Goal: Task Accomplishment & Management: Manage account settings

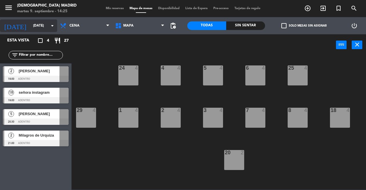
click at [41, 23] on input "[DATE]" at bounding box center [52, 26] width 45 height 10
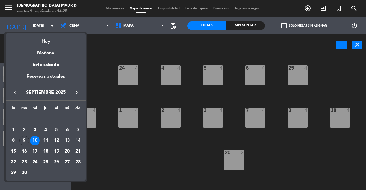
click at [134, 143] on div at bounding box center [183, 95] width 366 height 190
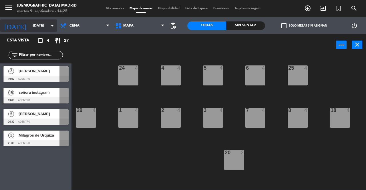
click at [48, 26] on input "[DATE]" at bounding box center [52, 26] width 45 height 10
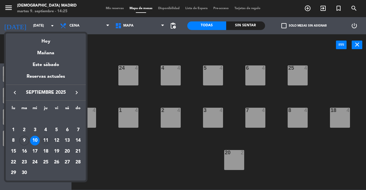
click at [46, 142] on div "11" at bounding box center [46, 141] width 10 height 10
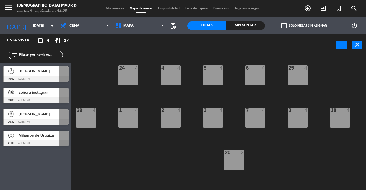
type input "[DEMOGRAPHIC_DATA][DATE]"
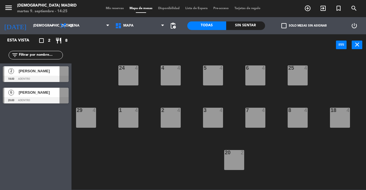
click at [47, 95] on span "[PERSON_NAME]" at bounding box center [39, 92] width 41 height 6
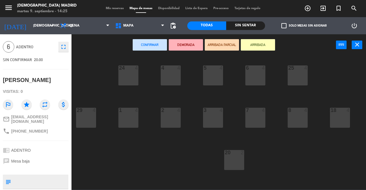
scroll to position [29, 0]
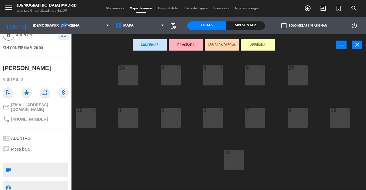
click at [55, 165] on textarea at bounding box center [40, 170] width 55 height 12
type textarea "MESA BAJA"
click at [80, 165] on div "5 4 6 4 4 4 24 4 25 4 1 4 2 4 3 4 7 4 8 4 18 4 29 4 28 4 20 2 21 2 10 2 9 2 27 …" at bounding box center [220, 122] width 290 height 134
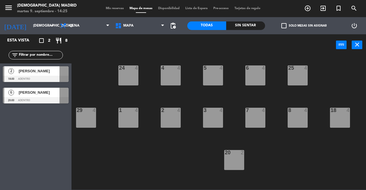
click at [111, 12] on div "menu [DEMOGRAPHIC_DATA] Madrid [DATE] 9. septiembre - 14:25 Mis reservas Mapa d…" at bounding box center [183, 8] width 366 height 17
drag, startPoint x: 111, startPoint y: 11, endPoint x: 99, endPoint y: 8, distance: 12.6
click at [111, 11] on div "menu [DEMOGRAPHIC_DATA] Madrid [DATE] 9. septiembre - 14:25 Mis reservas Mapa d…" at bounding box center [183, 8] width 366 height 17
click at [106, 7] on span "Mis reservas" at bounding box center [115, 8] width 24 height 3
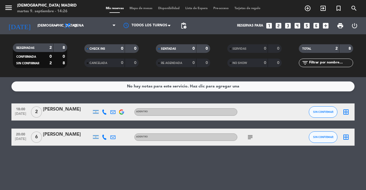
click at [250, 138] on icon "subject" at bounding box center [249, 137] width 7 height 7
click at [234, 165] on div "No hay notas para este servicio. Haz clic para agregar una 18:00 [DATE] 2 [PERS…" at bounding box center [183, 133] width 366 height 113
click at [52, 25] on input "[DEMOGRAPHIC_DATA][DATE]" at bounding box center [57, 26] width 45 height 10
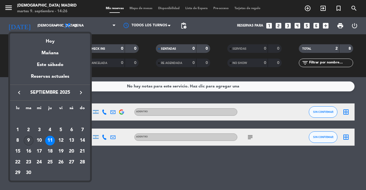
click at [31, 139] on div "9" at bounding box center [29, 141] width 10 height 10
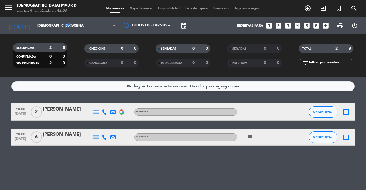
type input "[DATE]"
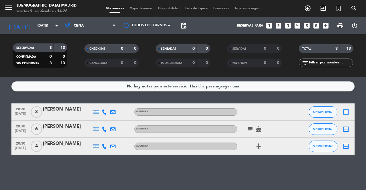
click at [247, 129] on icon "subject" at bounding box center [249, 129] width 7 height 7
click at [63, 129] on div "[PERSON_NAME]" at bounding box center [67, 126] width 49 height 7
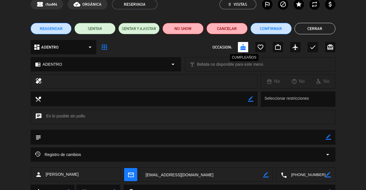
scroll to position [55, 0]
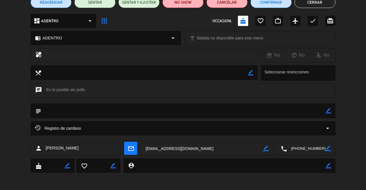
click at [329, 111] on icon "border_color" at bounding box center [327, 110] width 5 height 5
type textarea "15% cumple"
click at [328, 111] on icon at bounding box center [327, 110] width 5 height 5
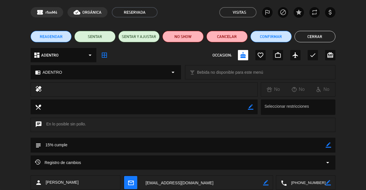
scroll to position [0, 0]
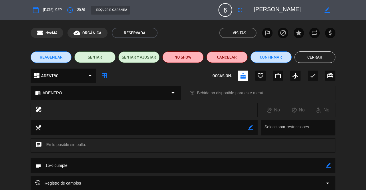
click at [48, 10] on span "[DATE], sep." at bounding box center [52, 10] width 19 height 6
click at [306, 55] on button "Cerrar" at bounding box center [314, 56] width 41 height 11
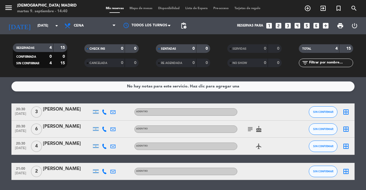
click at [251, 130] on icon "subject" at bounding box center [249, 129] width 7 height 7
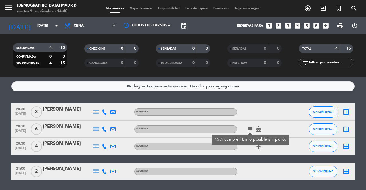
click at [67, 125] on div "[PERSON_NAME]" at bounding box center [67, 126] width 49 height 7
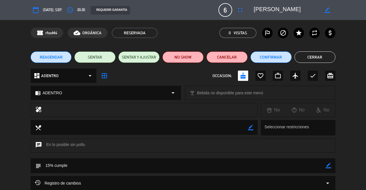
scroll to position [29, 0]
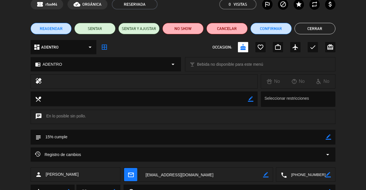
click at [57, 118] on div "chat En lo posible sin pollo." at bounding box center [183, 117] width 305 height 14
click at [67, 136] on textarea at bounding box center [183, 137] width 284 height 15
click at [38, 140] on icon "subject" at bounding box center [38, 137] width 6 height 6
click at [326, 139] on icon "border_color" at bounding box center [327, 136] width 5 height 5
type textarea "15% cumple mostrando dni"
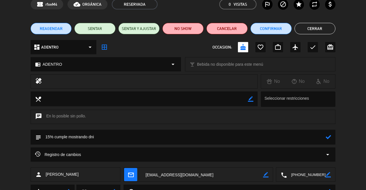
click at [328, 137] on icon at bounding box center [327, 136] width 5 height 5
click at [322, 31] on button "Cerrar" at bounding box center [314, 28] width 41 height 11
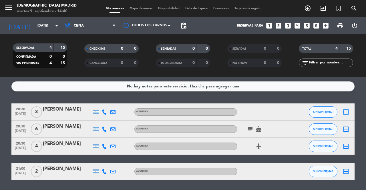
click at [251, 130] on icon "subject" at bounding box center [249, 129] width 7 height 7
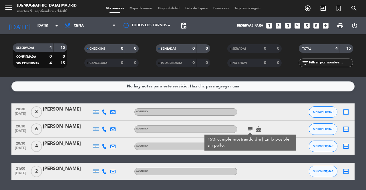
click at [298, 98] on div "No hay notas para este servicio. Haz clic para agregar una 20:30 [DATE] 3 [PERS…" at bounding box center [183, 133] width 366 height 113
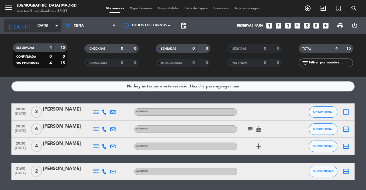
click at [35, 29] on input "[DATE]" at bounding box center [57, 26] width 45 height 10
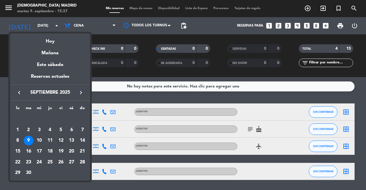
click at [62, 141] on div "12" at bounding box center [61, 141] width 10 height 10
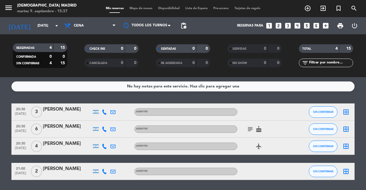
type input "[DATE]"
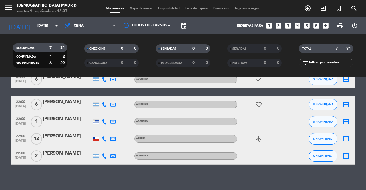
scroll to position [70, 0]
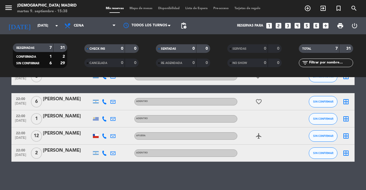
click at [259, 103] on icon "favorite_border" at bounding box center [258, 101] width 7 height 7
click at [276, 103] on div "favorite_border ANIVERSARIO" at bounding box center [262, 101] width 51 height 17
